Goal: Information Seeking & Learning: Learn about a topic

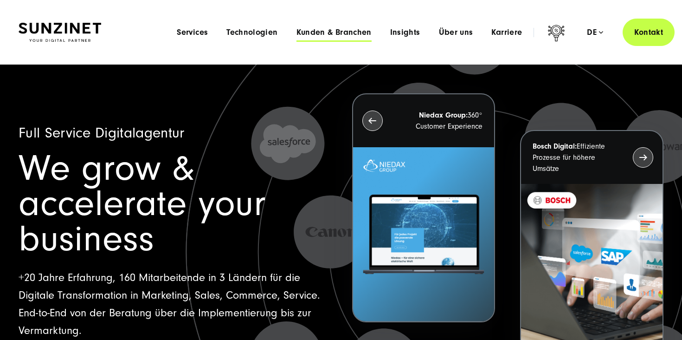
click at [325, 34] on span "Kunden & Branchen" at bounding box center [333, 32] width 75 height 9
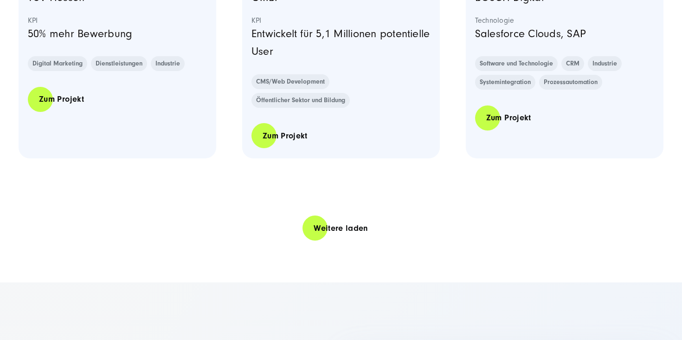
scroll to position [1965, 0]
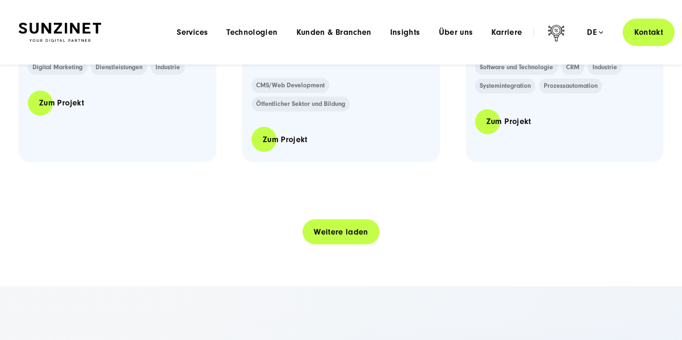
click at [329, 233] on link "Weitere laden" at bounding box center [340, 231] width 77 height 26
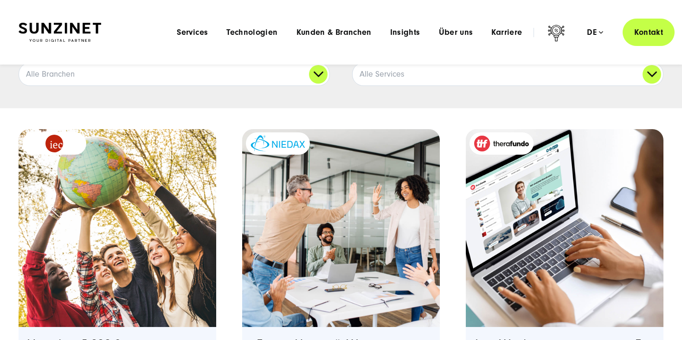
scroll to position [0, 0]
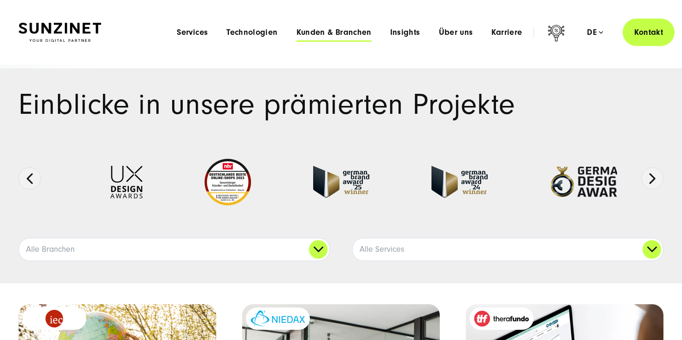
click at [314, 33] on span "Kunden & Branchen" at bounding box center [333, 32] width 75 height 9
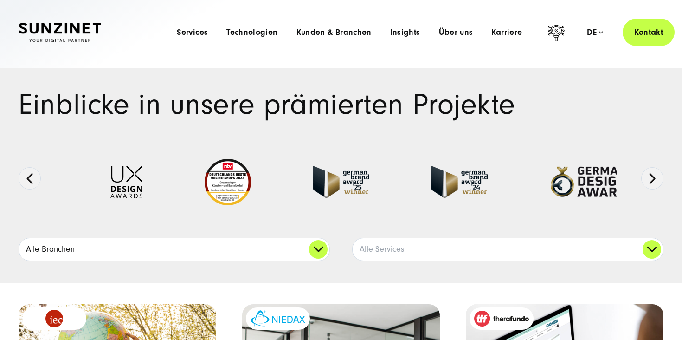
click at [315, 248] on link "Alle Branchen" at bounding box center [174, 249] width 310 height 22
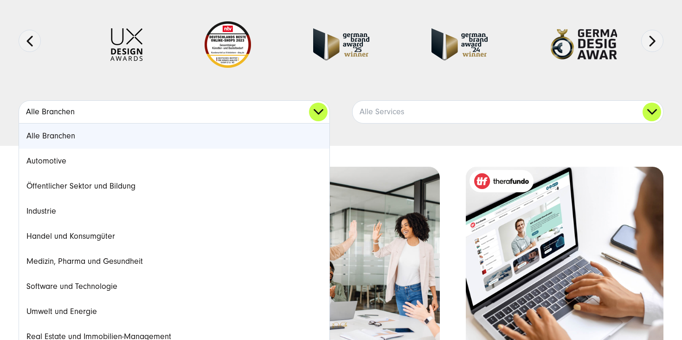
scroll to position [143, 0]
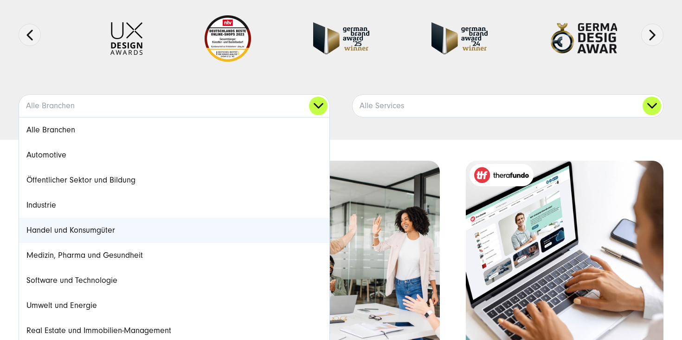
click at [222, 228] on link "Handel und Konsumgüter" at bounding box center [174, 230] width 310 height 25
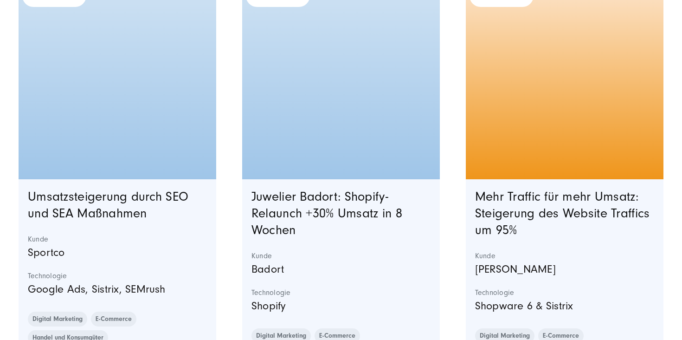
scroll to position [1231, 0]
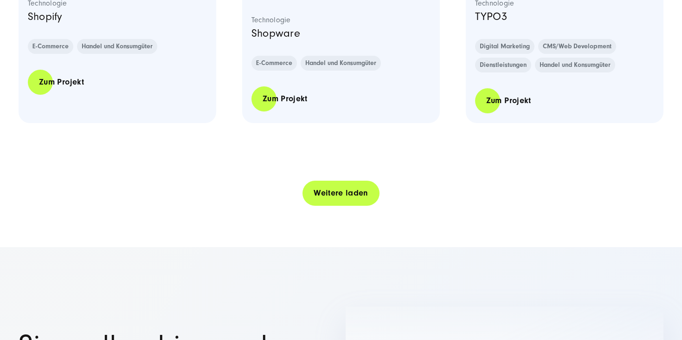
click at [346, 189] on link "Weitere laden" at bounding box center [340, 193] width 77 height 26
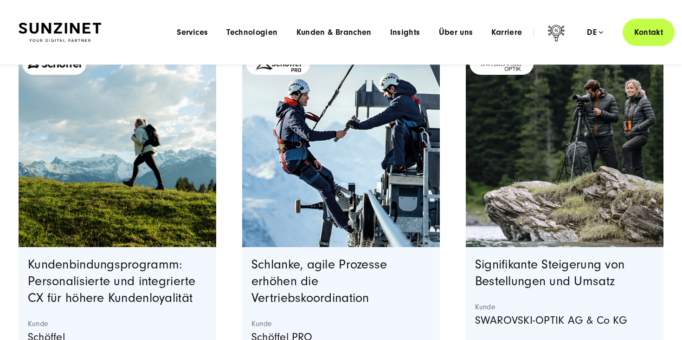
scroll to position [0, 0]
